Goal: Use online tool/utility: Utilize a website feature to perform a specific function

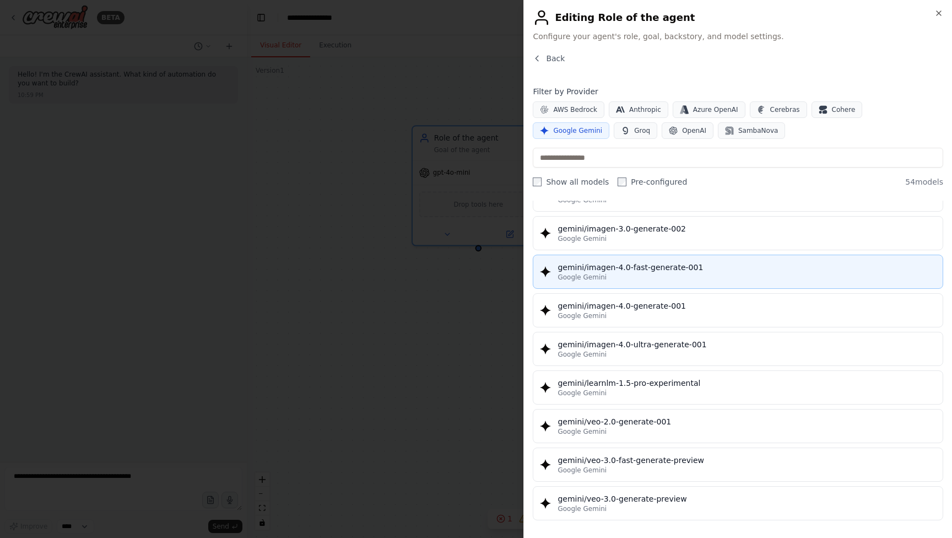
scroll to position [1795, 0]
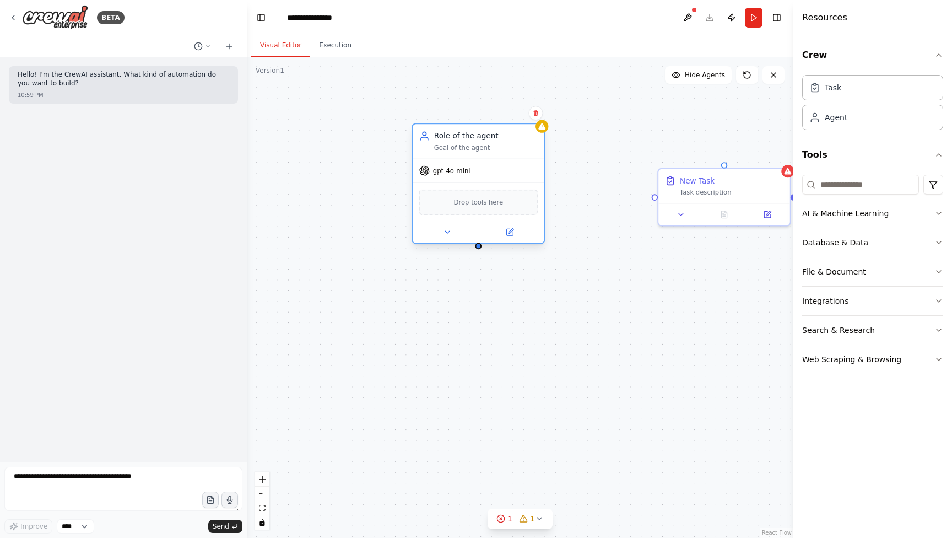
click at [444, 173] on span "gpt-4o-mini" at bounding box center [451, 170] width 37 height 9
click at [457, 200] on span "Drop tools here" at bounding box center [479, 202] width 50 height 10
click at [446, 228] on button at bounding box center [447, 232] width 61 height 13
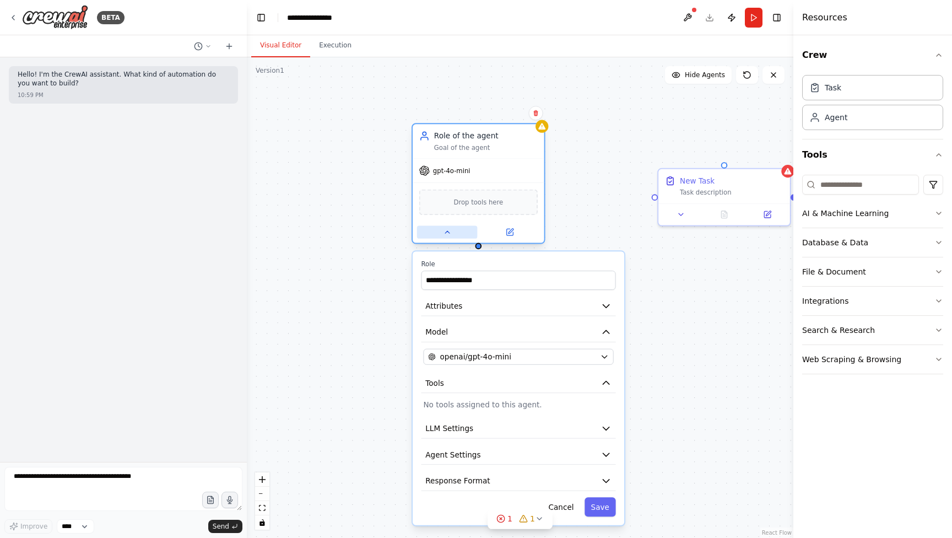
click at [446, 228] on button at bounding box center [447, 232] width 61 height 13
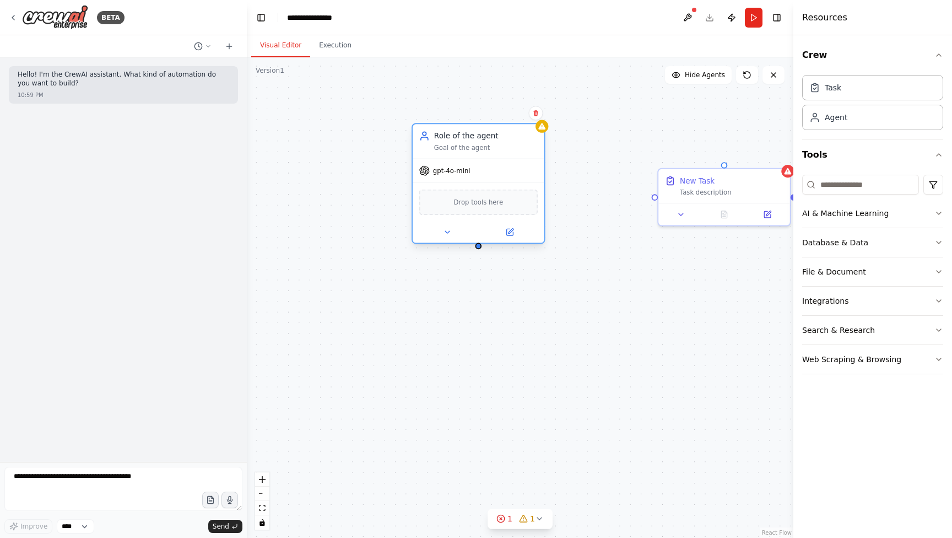
click at [502, 206] on span "Drop tools here" at bounding box center [479, 202] width 50 height 10
click at [868, 223] on button "AI & Machine Learning" at bounding box center [873, 213] width 141 height 29
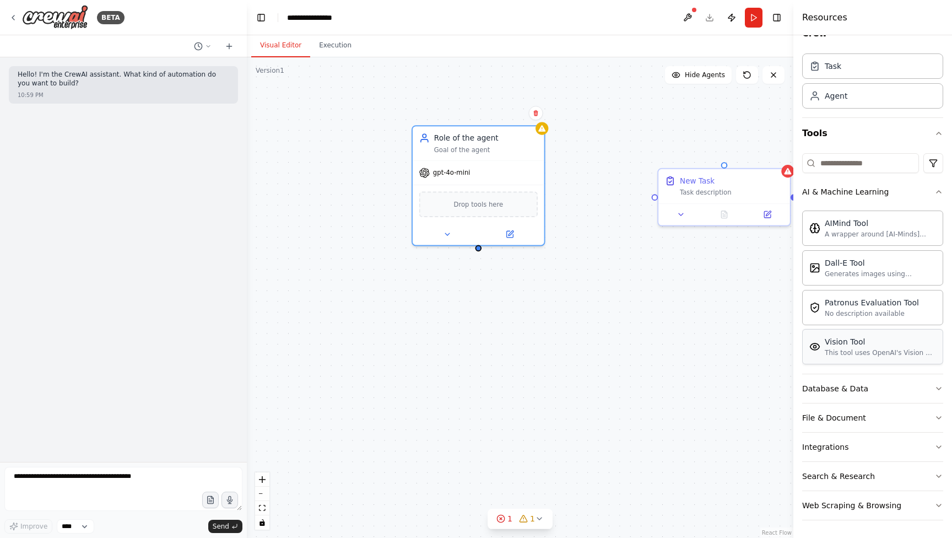
scroll to position [0, 0]
click at [872, 386] on button "Database & Data" at bounding box center [873, 388] width 141 height 29
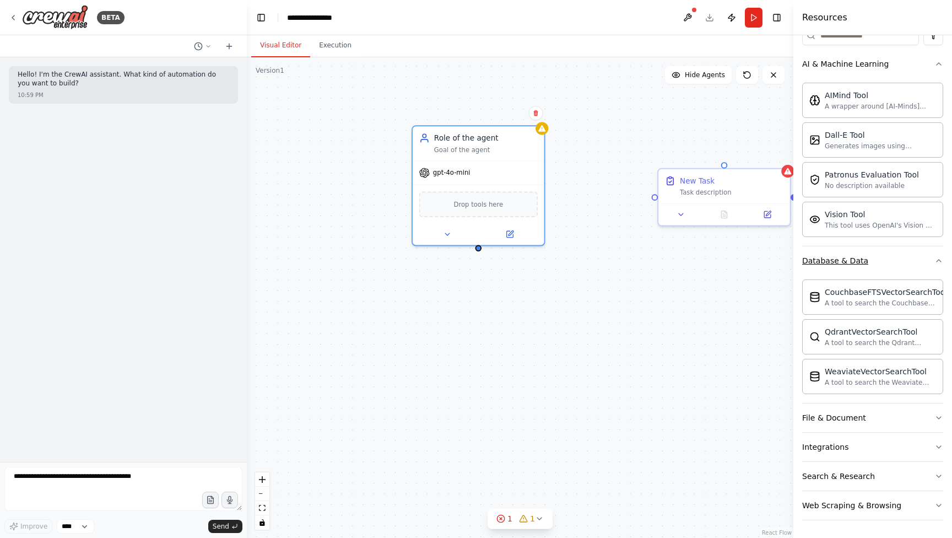
scroll to position [149, 0]
click at [914, 477] on button "Search & Research" at bounding box center [873, 476] width 141 height 29
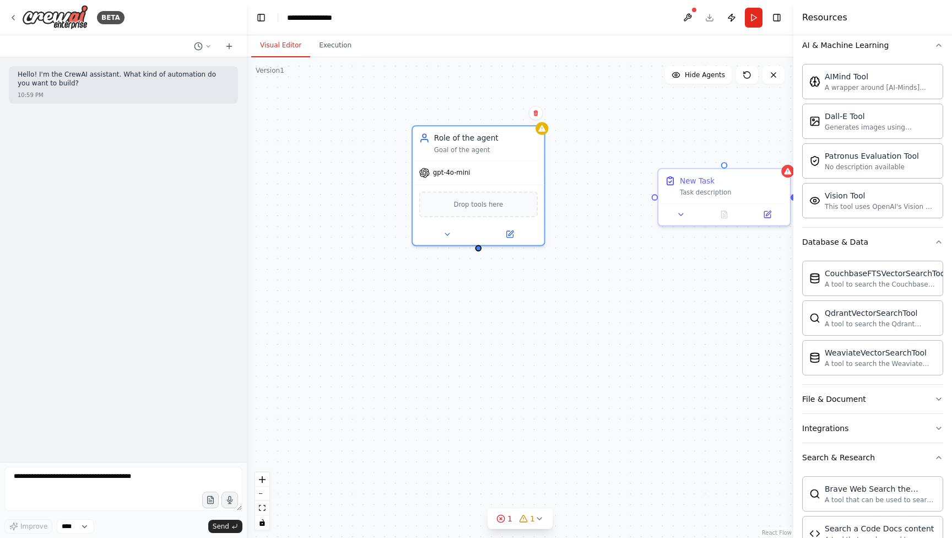
scroll to position [152, 0]
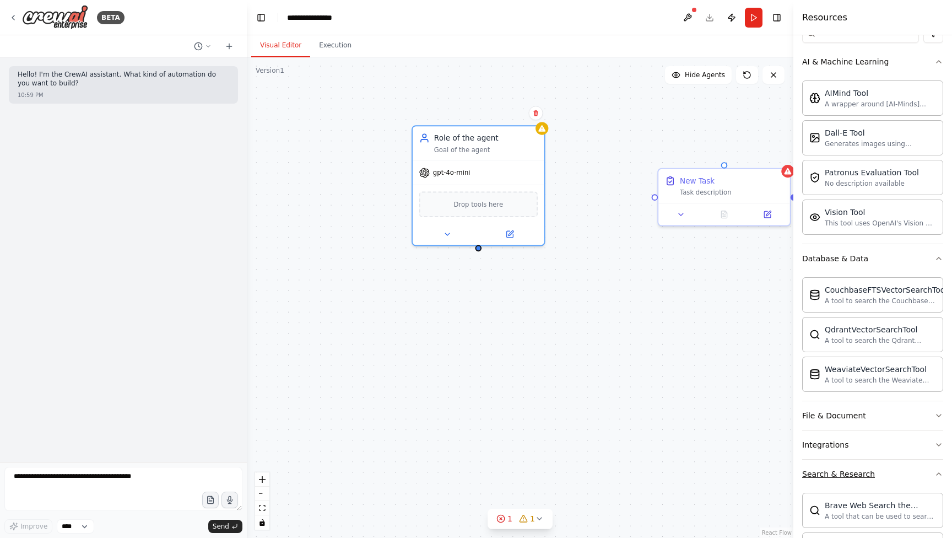
click at [919, 481] on button "Search & Research" at bounding box center [873, 474] width 141 height 29
click at [903, 448] on button "Integrations" at bounding box center [873, 447] width 141 height 29
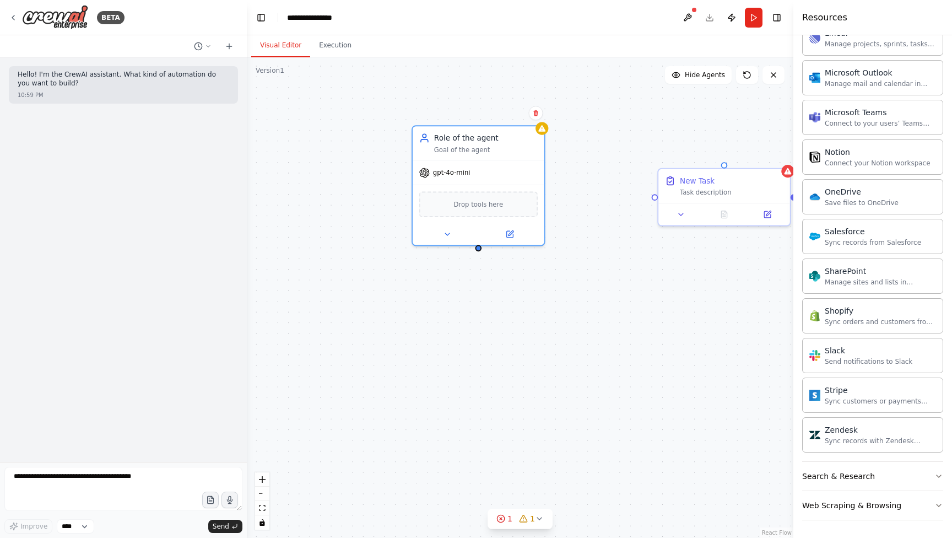
scroll to position [1031, 0]
click at [932, 498] on button "Web Scraping & Browsing" at bounding box center [873, 505] width 141 height 29
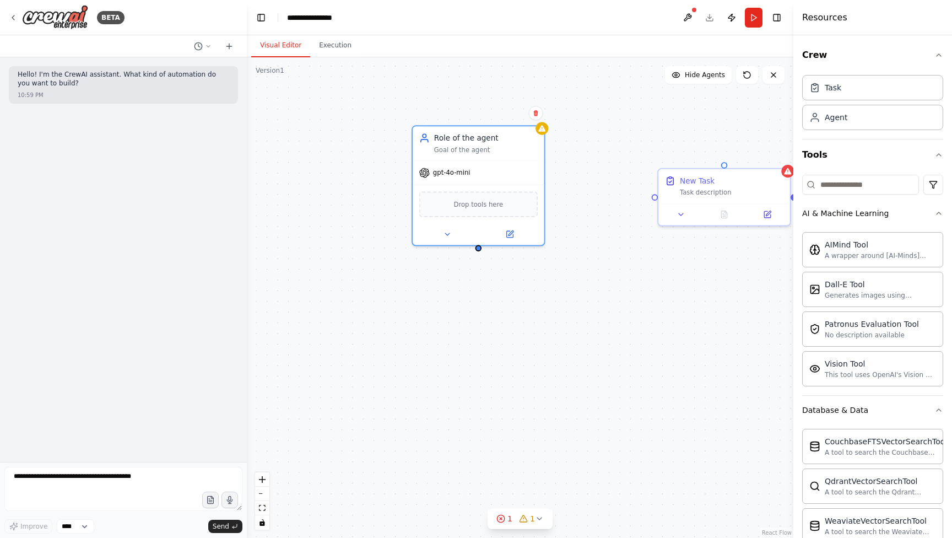
scroll to position [0, 0]
